Goal: Obtain resource: Obtain resource

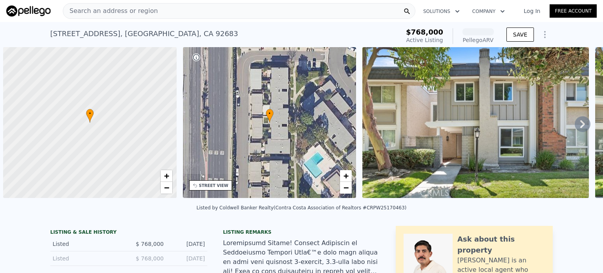
scroll to position [0, 3]
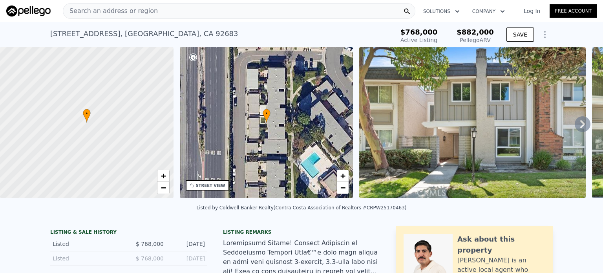
click at [213, 11] on div "Search an address or region" at bounding box center [239, 11] width 353 height 16
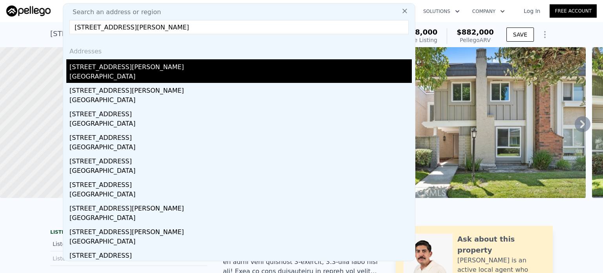
type input "[STREET_ADDRESS][PERSON_NAME]"
click at [90, 61] on div "[STREET_ADDRESS][PERSON_NAME]" at bounding box center [240, 65] width 342 height 13
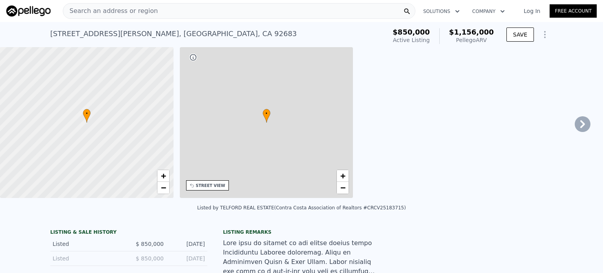
type input "2.25"
type input "1350"
type input "1889"
type input "4400"
type input "$ 1,156,000"
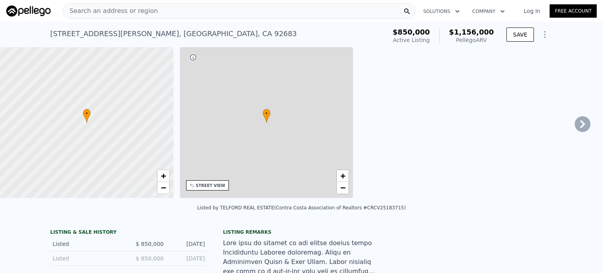
type input "$ 178,409"
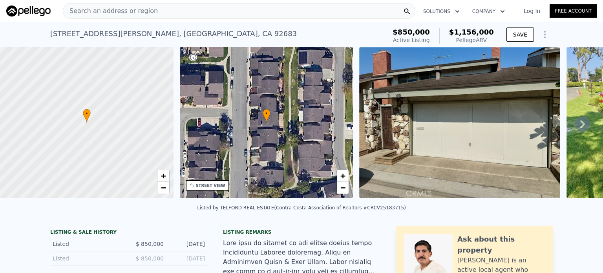
click at [193, 11] on div "Search an address or region" at bounding box center [239, 11] width 353 height 16
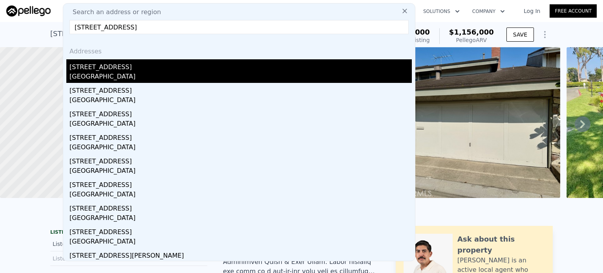
type input "[STREET_ADDRESS]"
click at [90, 70] on div "[STREET_ADDRESS]" at bounding box center [240, 65] width 342 height 13
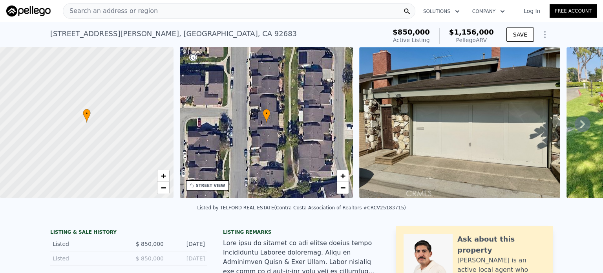
type input "2"
type input "918"
type input "1696"
type input "5629"
type input "10014"
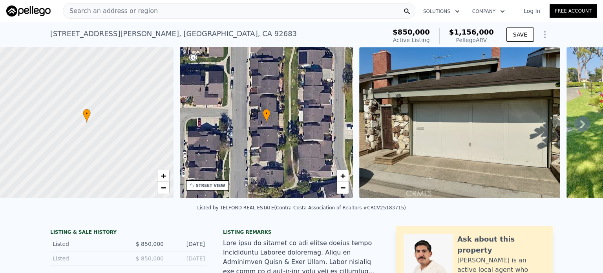
type input "$ 852,000"
type input "$ 139,555"
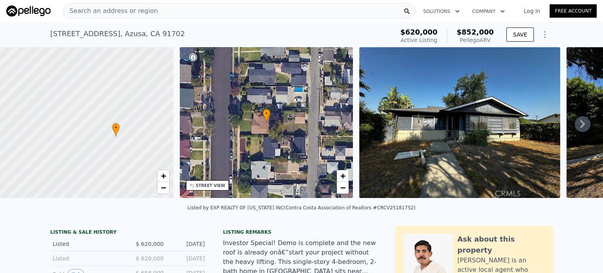
drag, startPoint x: 82, startPoint y: 150, endPoint x: 111, endPoint y: 164, distance: 32.5
click at [111, 164] on div at bounding box center [87, 122] width 208 height 181
drag, startPoint x: 135, startPoint y: 121, endPoint x: 118, endPoint y: 104, distance: 23.9
click at [118, 104] on div at bounding box center [90, 110] width 208 height 181
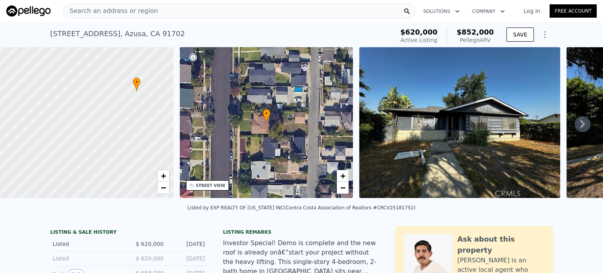
drag, startPoint x: 119, startPoint y: 156, endPoint x: 157, endPoint y: 126, distance: 48.1
click at [157, 126] on div at bounding box center [87, 122] width 208 height 181
click at [183, 8] on div "Search an address or region" at bounding box center [239, 11] width 353 height 16
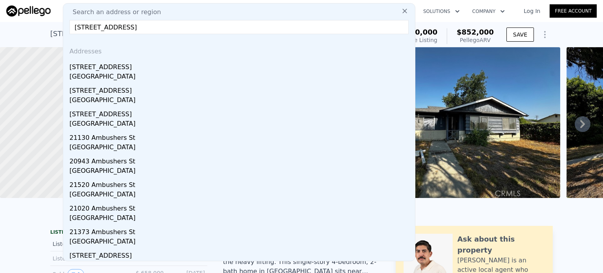
click at [197, 28] on input "[STREET_ADDRESS]" at bounding box center [238, 27] width 339 height 14
click at [75, 27] on input "[STREET_ADDRESS]" at bounding box center [238, 27] width 339 height 14
click at [163, 26] on input "[STREET_ADDRESS]" at bounding box center [238, 27] width 339 height 14
click at [344, 20] on input "[STREET_ADDRESS]" at bounding box center [238, 27] width 339 height 14
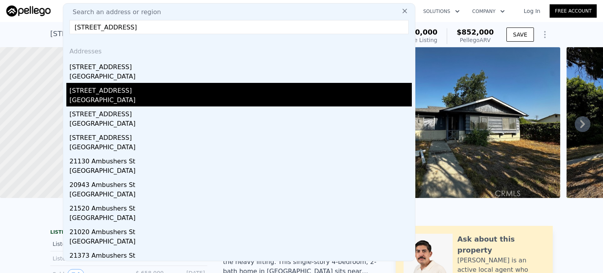
type input "[STREET_ADDRESS]"
click at [343, 100] on div "[GEOGRAPHIC_DATA]" at bounding box center [240, 100] width 342 height 11
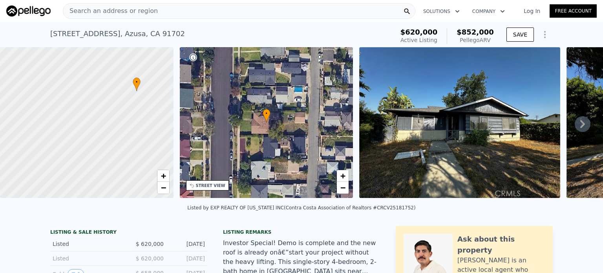
click at [343, 77] on div "• + −" at bounding box center [267, 122] width 174 height 151
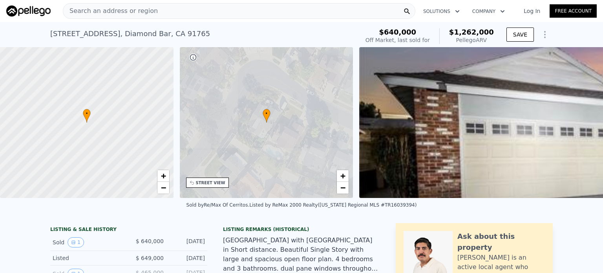
click at [119, 11] on span "Search an address or region" at bounding box center [110, 10] width 95 height 9
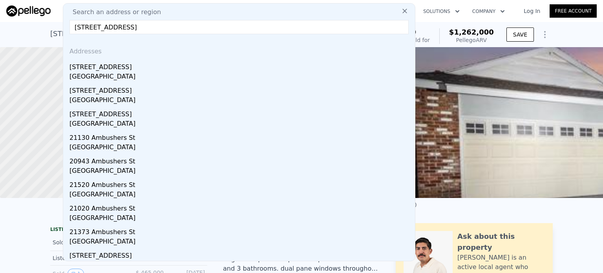
click at [77, 28] on input "[STREET_ADDRESS]" at bounding box center [238, 27] width 339 height 14
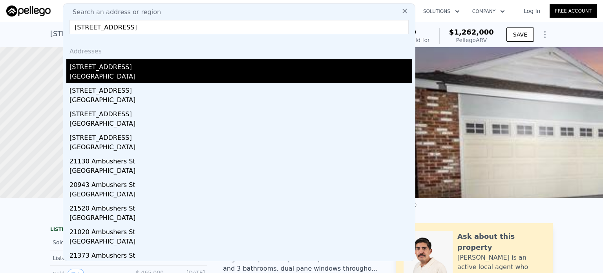
type input "[STREET_ADDRESS]"
click at [86, 75] on div "[GEOGRAPHIC_DATA]" at bounding box center [240, 77] width 342 height 11
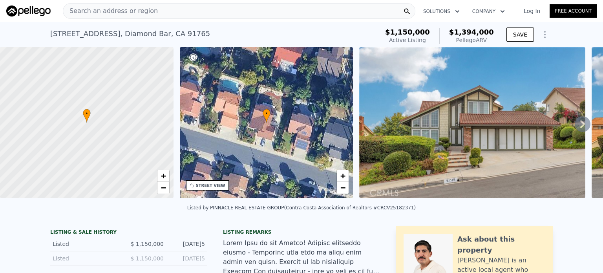
click at [228, 9] on div "Search an address or region" at bounding box center [239, 11] width 353 height 16
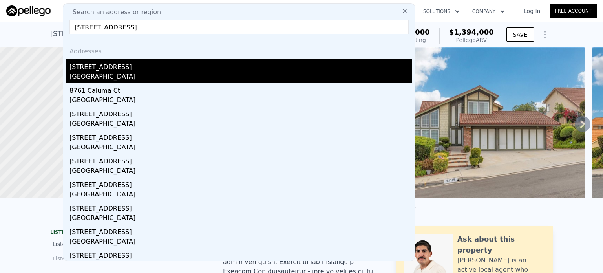
type input "[STREET_ADDRESS]"
click at [83, 71] on div "[STREET_ADDRESS]" at bounding box center [240, 65] width 342 height 13
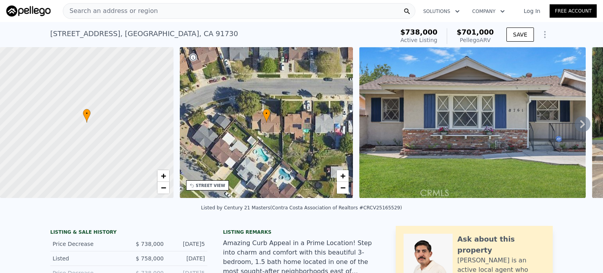
click at [212, 5] on div "Search an address or region" at bounding box center [239, 11] width 353 height 16
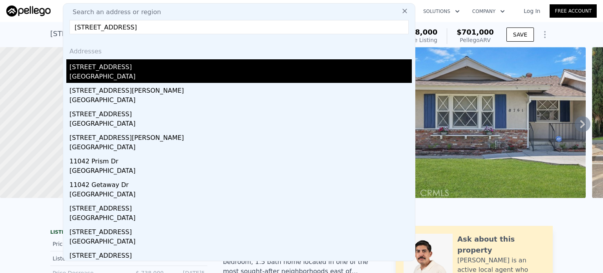
type input "[STREET_ADDRESS]"
click at [114, 70] on div "[STREET_ADDRESS]" at bounding box center [240, 65] width 342 height 13
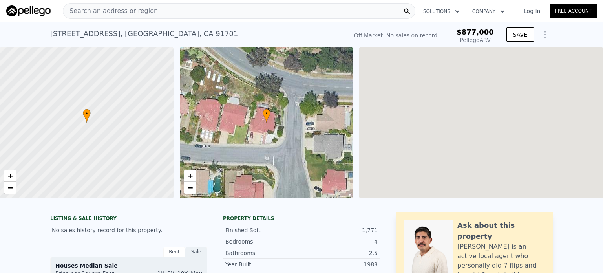
click at [114, 70] on div at bounding box center [87, 122] width 208 height 181
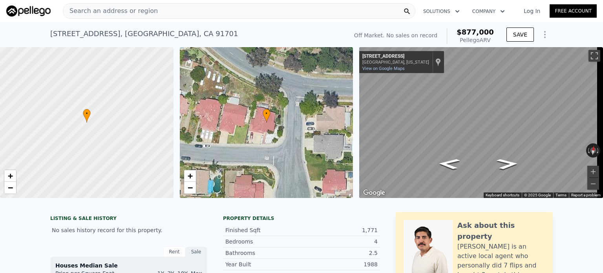
click at [236, 12] on div "Search an address or region" at bounding box center [239, 11] width 353 height 16
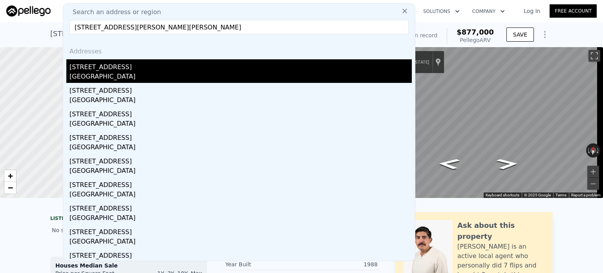
type input "[STREET_ADDRESS][PERSON_NAME][PERSON_NAME]"
click at [88, 72] on div "[GEOGRAPHIC_DATA]" at bounding box center [240, 77] width 342 height 11
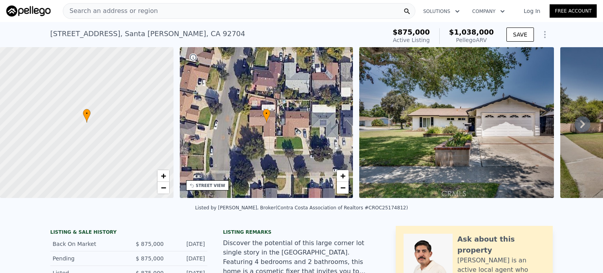
click at [190, 12] on div "Search an address or region" at bounding box center [239, 11] width 353 height 16
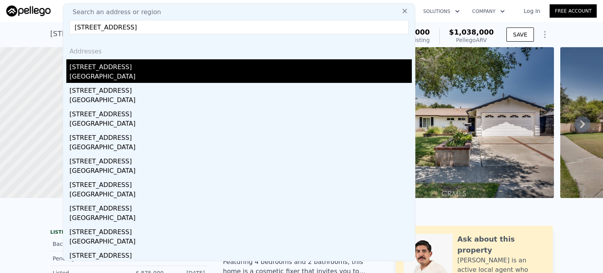
type input "[STREET_ADDRESS]"
click at [115, 70] on div "[STREET_ADDRESS]" at bounding box center [240, 65] width 342 height 13
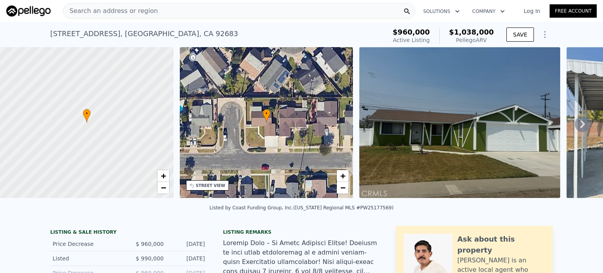
click at [195, 10] on div "Search an address or region" at bounding box center [239, 11] width 353 height 16
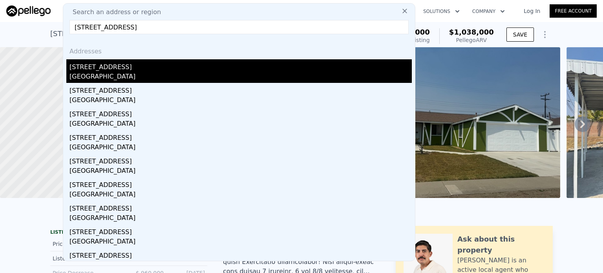
type input "[STREET_ADDRESS]"
click at [93, 78] on div "[GEOGRAPHIC_DATA]" at bounding box center [240, 77] width 342 height 11
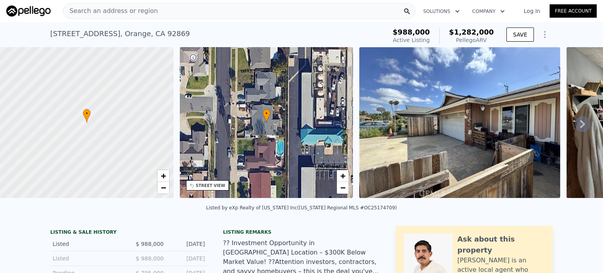
click at [93, 78] on div at bounding box center [87, 122] width 208 height 181
click at [260, 9] on div "Search an address or region" at bounding box center [239, 11] width 353 height 16
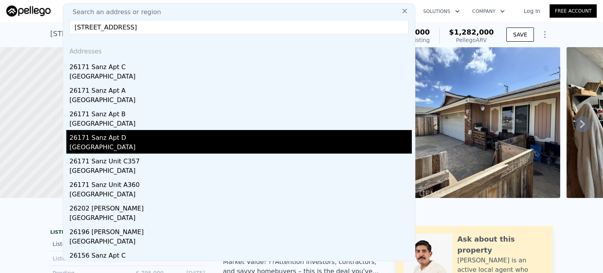
type input "[STREET_ADDRESS]"
click at [101, 141] on div "26171 Sanz Apt D" at bounding box center [240, 136] width 342 height 13
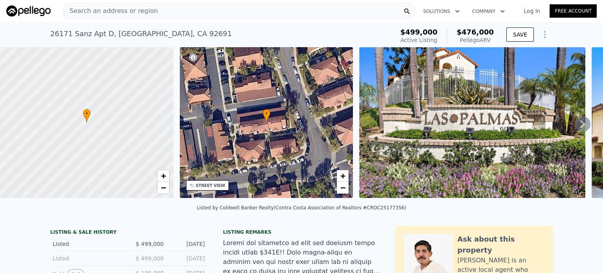
click at [224, 11] on div "Search an address or region" at bounding box center [239, 11] width 353 height 16
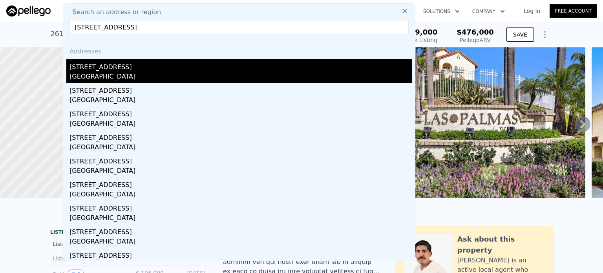
type input "[STREET_ADDRESS]"
click at [120, 67] on div "[STREET_ADDRESS]" at bounding box center [240, 65] width 342 height 13
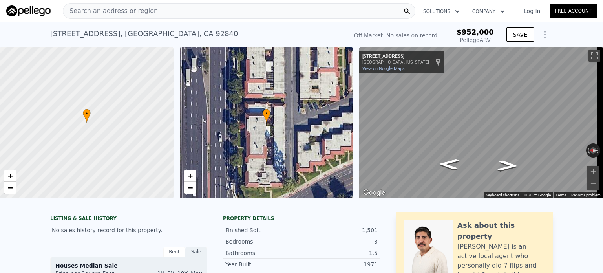
click at [113, 9] on span "Search an address or region" at bounding box center [110, 10] width 95 height 9
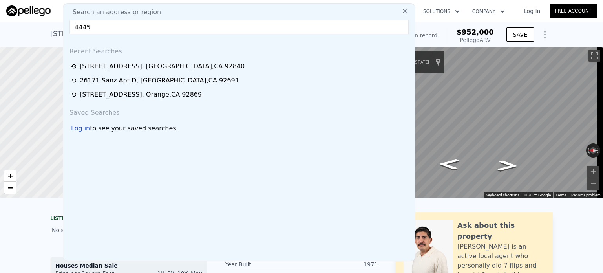
drag, startPoint x: 124, startPoint y: 26, endPoint x: 57, endPoint y: 28, distance: 66.4
paste input "[GEOGRAPHIC_DATA][STREET_ADDRESS]"
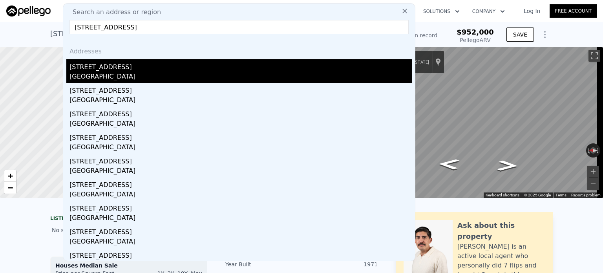
type input "[STREET_ADDRESS]"
click at [111, 75] on div "[GEOGRAPHIC_DATA]" at bounding box center [240, 77] width 342 height 11
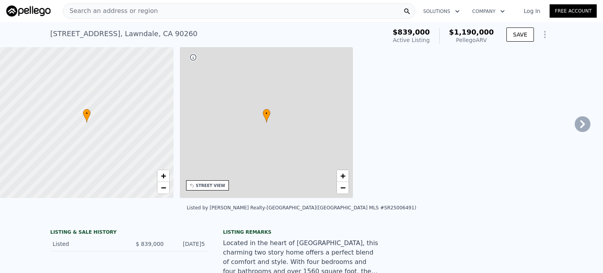
type input "4"
type input "1121"
type input "1960"
type input "4589"
type input "6503"
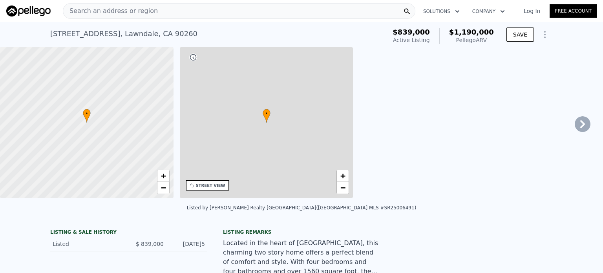
type input "$ 1,190,000"
type input "5"
type input "$ 229,297"
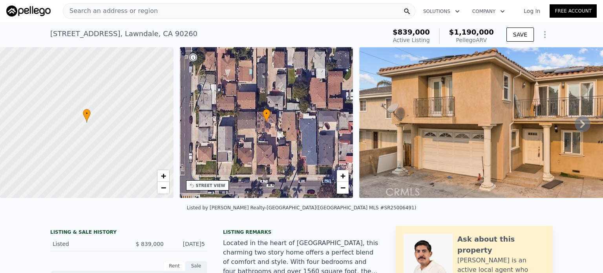
click at [578, 120] on icon at bounding box center [583, 124] width 16 height 16
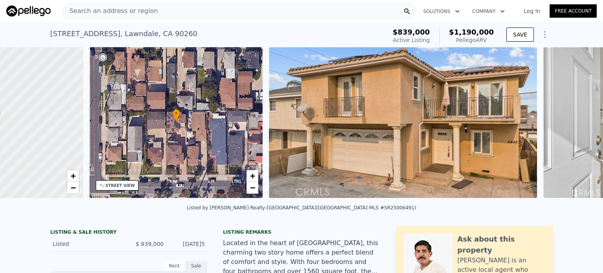
scroll to position [0, 183]
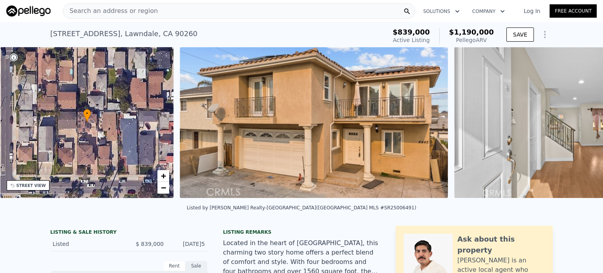
click at [578, 120] on div "• + − • + − STREET VIEW ← Move left → Move right ↑ Move up ↓ Move down + Zoom i…" at bounding box center [301, 123] width 603 height 153
click at [578, 120] on icon at bounding box center [583, 124] width 16 height 16
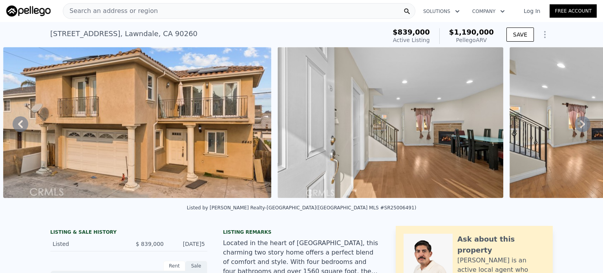
click at [578, 120] on icon at bounding box center [583, 124] width 16 height 16
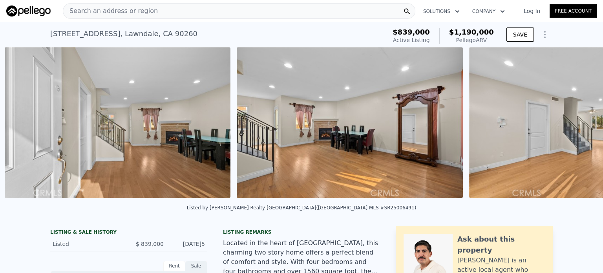
scroll to position [0, 633]
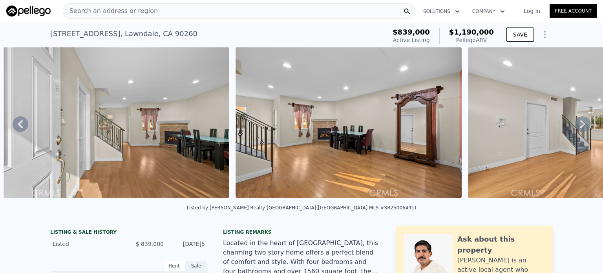
click at [579, 122] on icon at bounding box center [583, 124] width 16 height 16
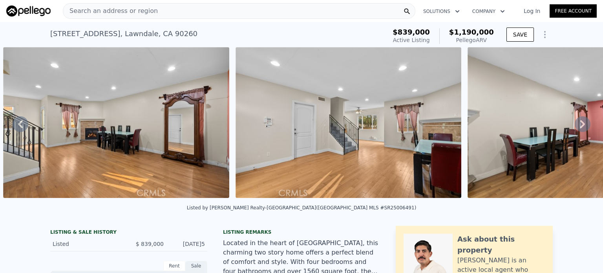
click at [579, 122] on icon at bounding box center [583, 124] width 16 height 16
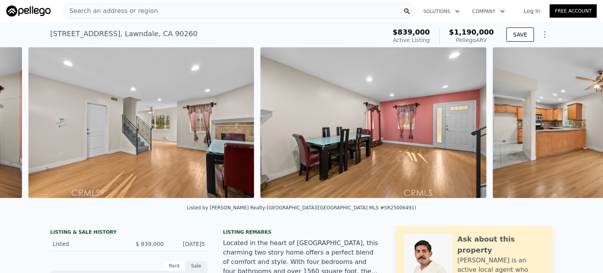
scroll to position [0, 1098]
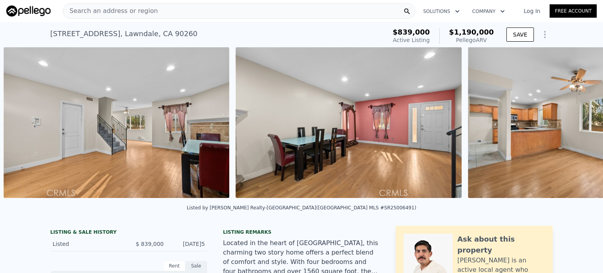
click at [579, 122] on div "• + − • + − STREET VIEW ← Move left → Move right ↑ Move up ↓ Move down + Zoom i…" at bounding box center [301, 123] width 603 height 153
click at [579, 122] on icon at bounding box center [583, 124] width 16 height 16
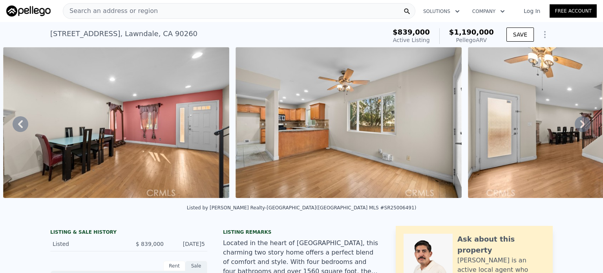
click at [579, 122] on icon at bounding box center [583, 124] width 16 height 16
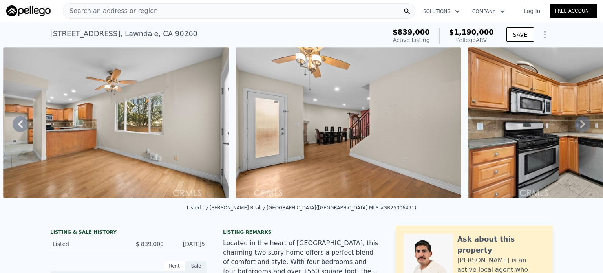
click at [579, 122] on icon at bounding box center [583, 124] width 16 height 16
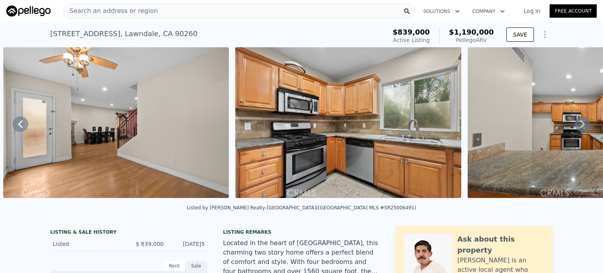
click at [579, 122] on icon at bounding box center [583, 124] width 16 height 16
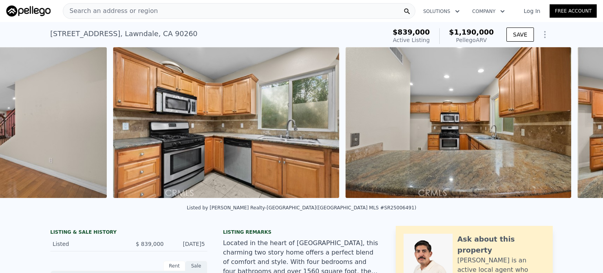
scroll to position [0, 2027]
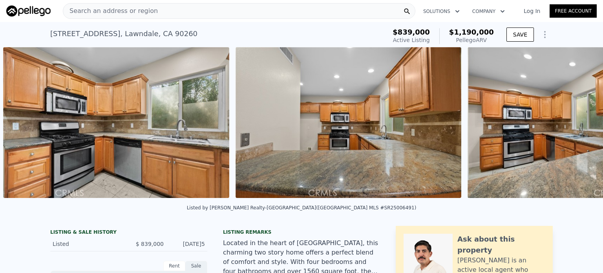
click at [579, 122] on img at bounding box center [581, 122] width 226 height 151
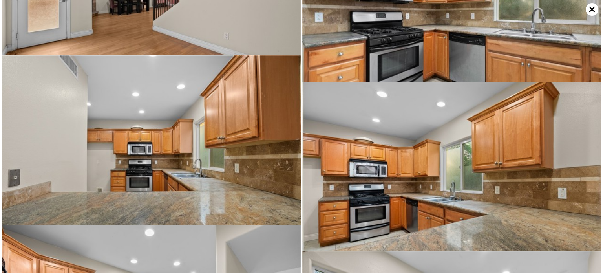
scroll to position [820, 0]
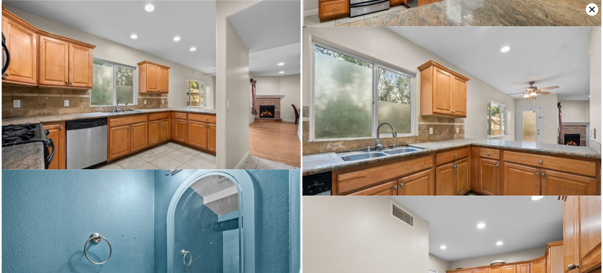
click at [589, 6] on icon at bounding box center [592, 9] width 13 height 13
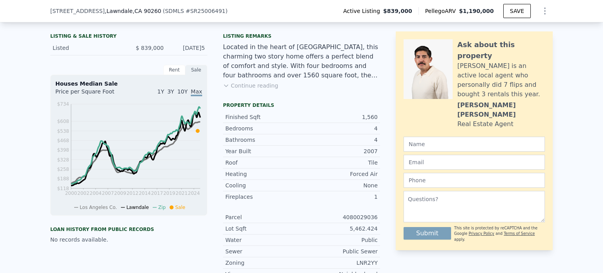
scroll to position [0, 0]
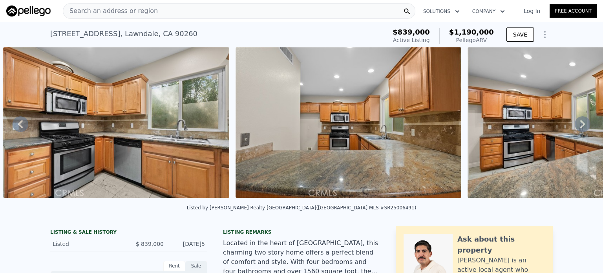
click at [220, 7] on div "Search an address or region" at bounding box center [239, 11] width 353 height 16
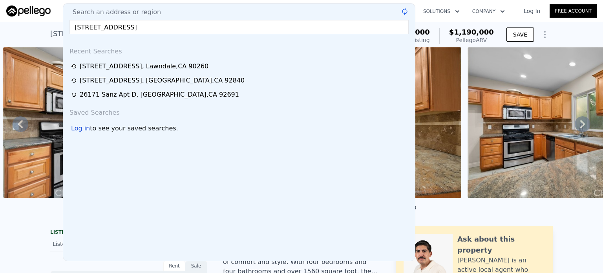
type input "[STREET_ADDRESS]"
click at [220, 7] on div "Search an address or region" at bounding box center [238, 11] width 345 height 9
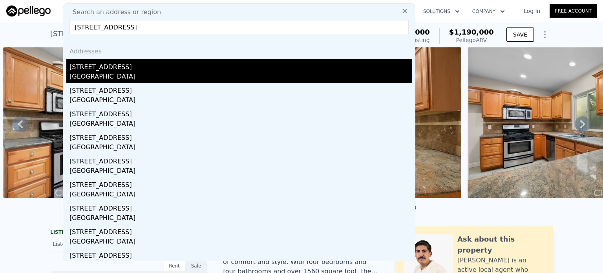
click at [86, 70] on div "[STREET_ADDRESS]" at bounding box center [240, 65] width 342 height 13
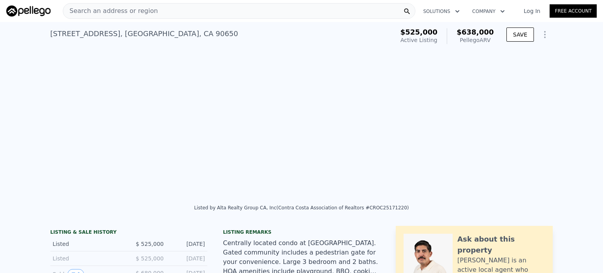
scroll to position [0, 359]
